Goal: Information Seeking & Learning: Understand process/instructions

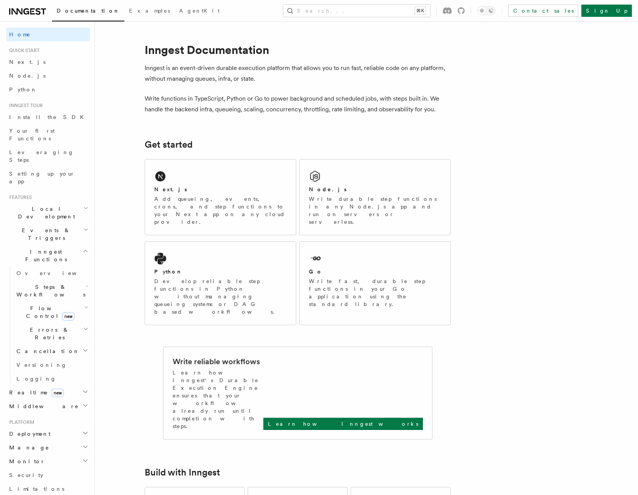
click at [44, 280] on h2 "Steps & Workflows" at bounding box center [51, 290] width 76 height 21
click at [52, 318] on span "Function steps" at bounding box center [53, 322] width 59 height 8
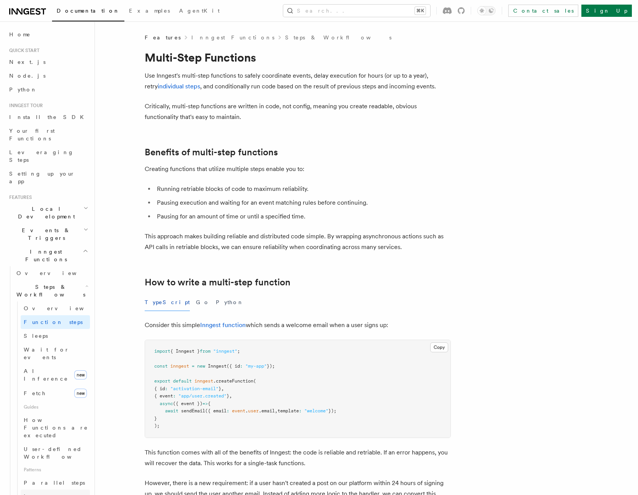
click at [39, 490] on link "Loops over steps" at bounding box center [55, 500] width 69 height 21
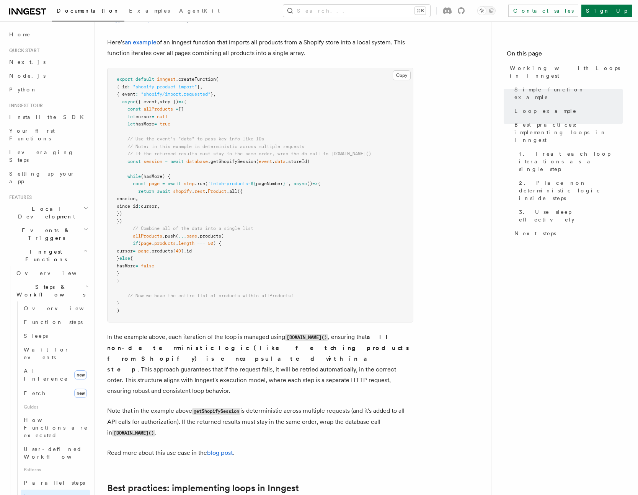
scroll to position [747, 0]
click at [50, 480] on span "Parallel steps" at bounding box center [54, 483] width 61 height 6
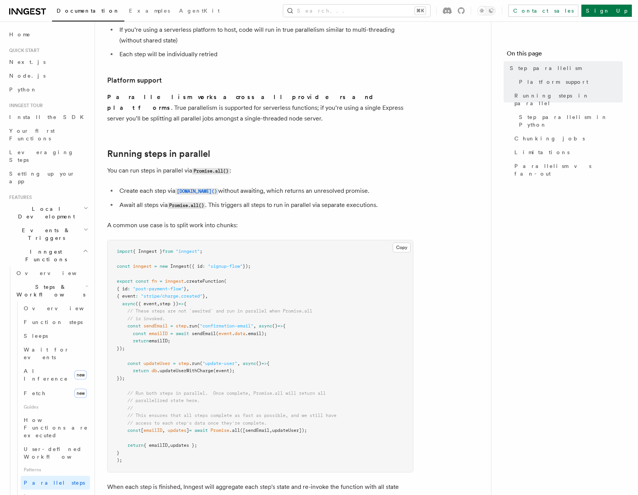
scroll to position [145, 0]
